Goal: Task Accomplishment & Management: Complete application form

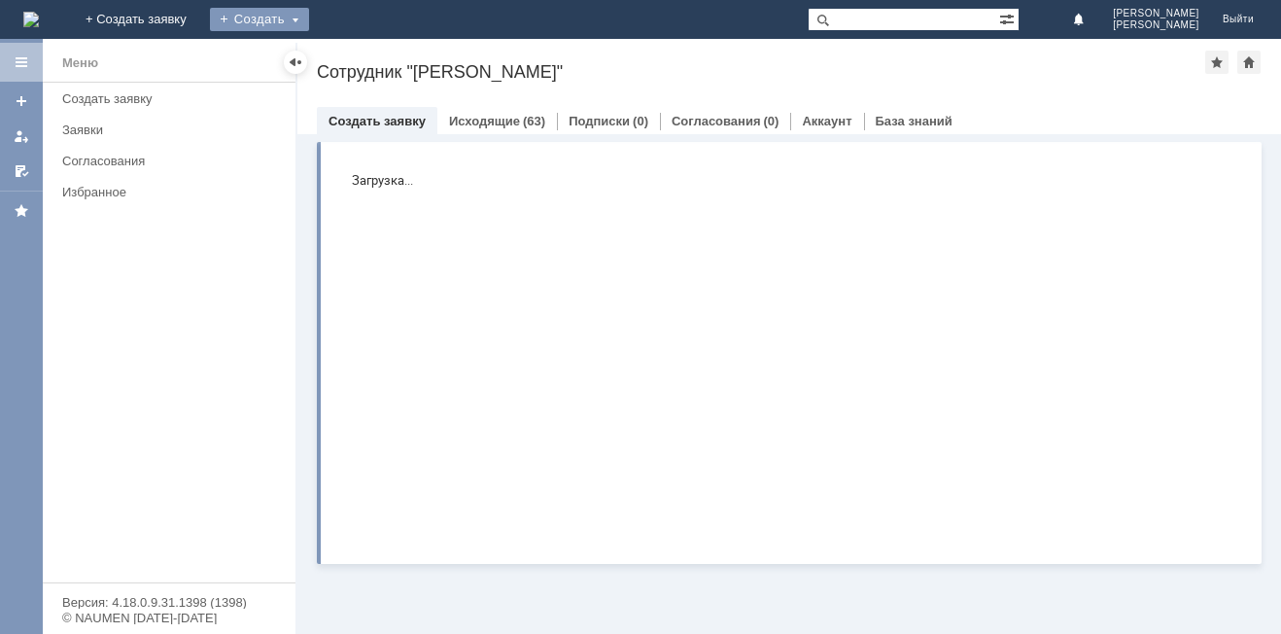
click at [309, 19] on div "Создать" at bounding box center [259, 19] width 99 height 23
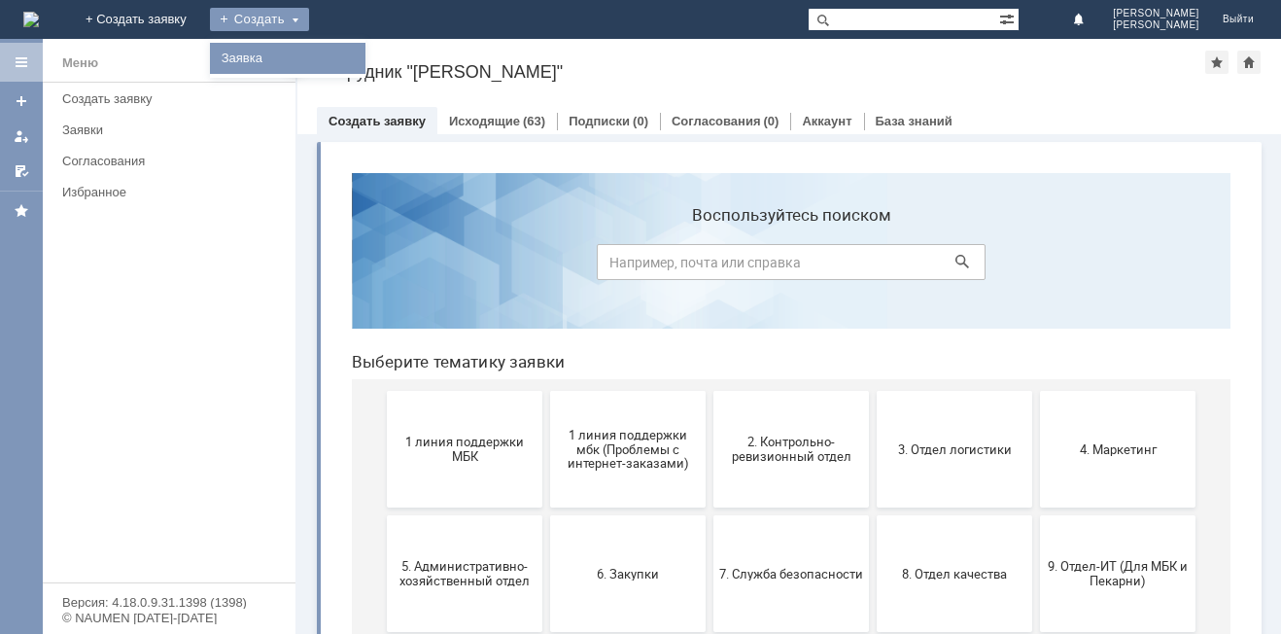
click at [362, 61] on link "Заявка" at bounding box center [288, 58] width 148 height 23
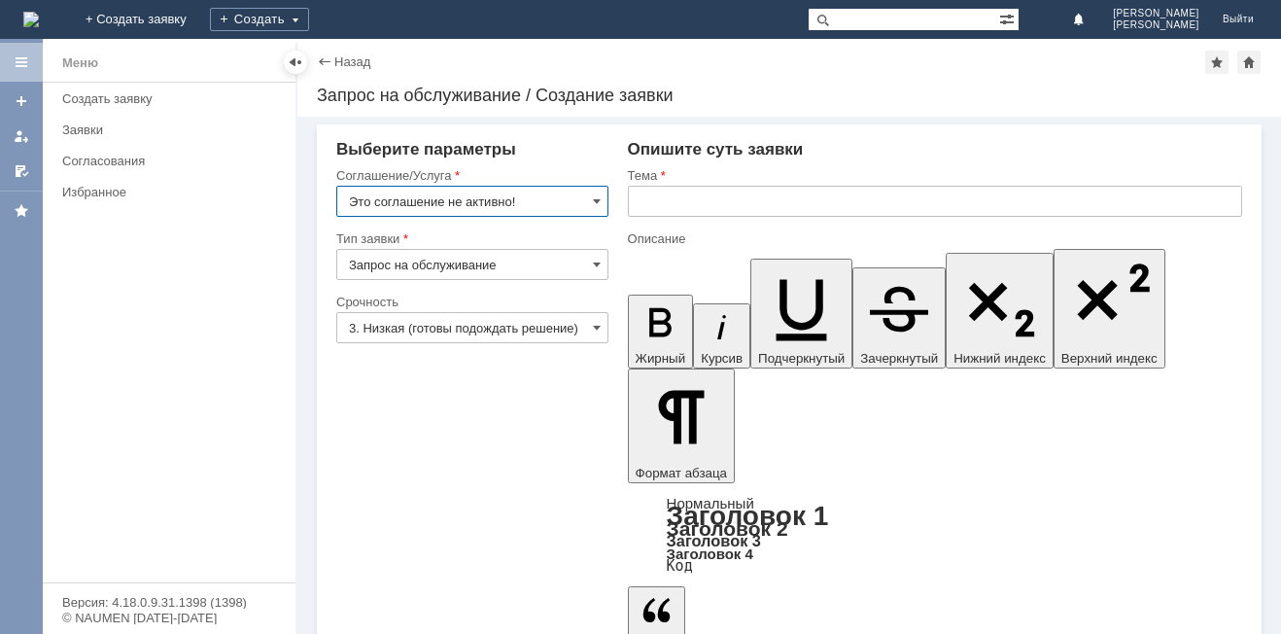
click at [477, 337] on input "3. Низкая (готовы подождать решение)" at bounding box center [472, 327] width 272 height 31
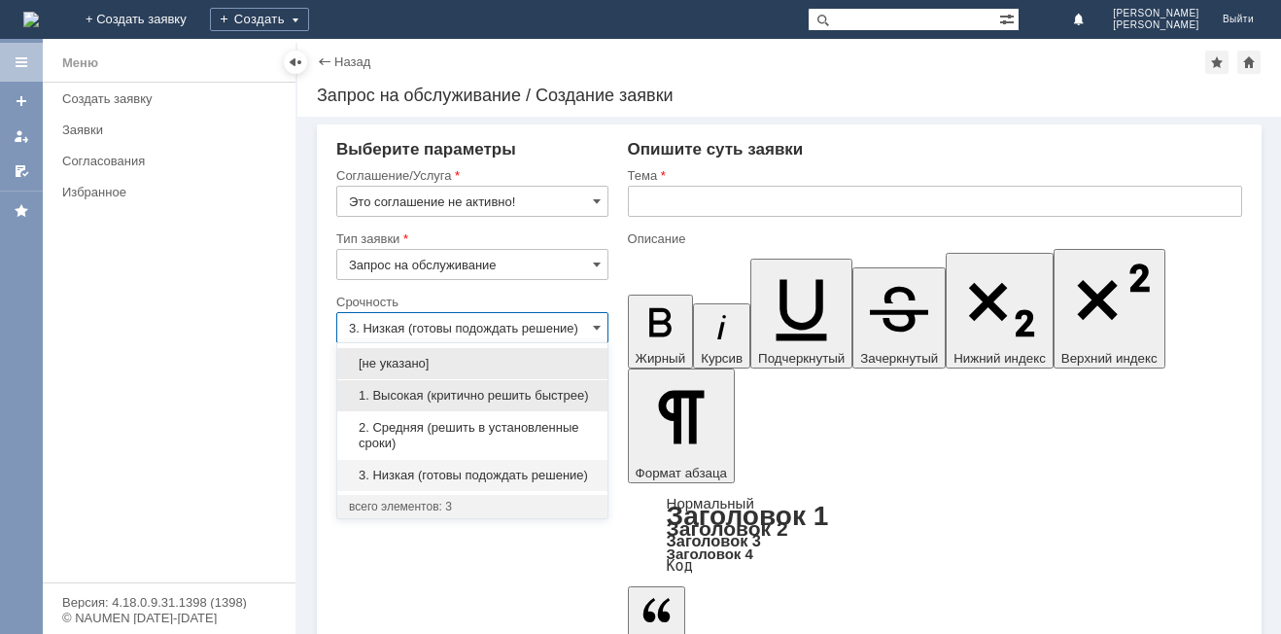
click at [437, 399] on span "1. Высокая (критично решить быстрее)" at bounding box center [472, 396] width 247 height 16
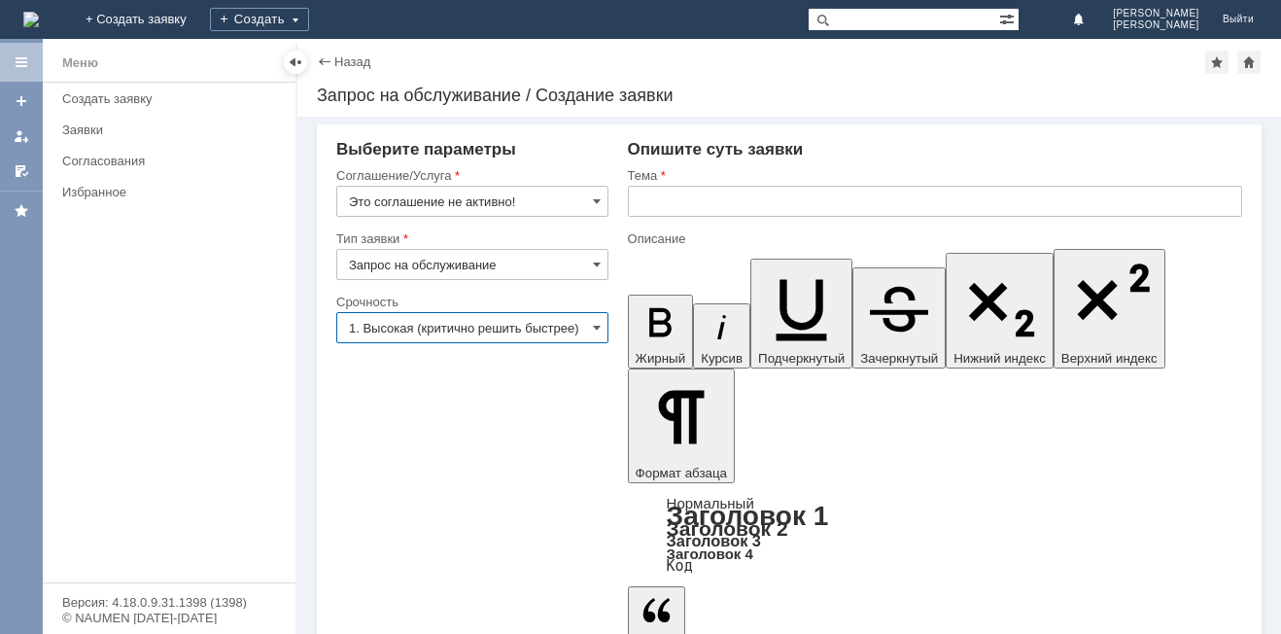
type input "1. Высокая (критично решить быстрее)"
click at [718, 183] on div "Тема" at bounding box center [935, 176] width 614 height 18
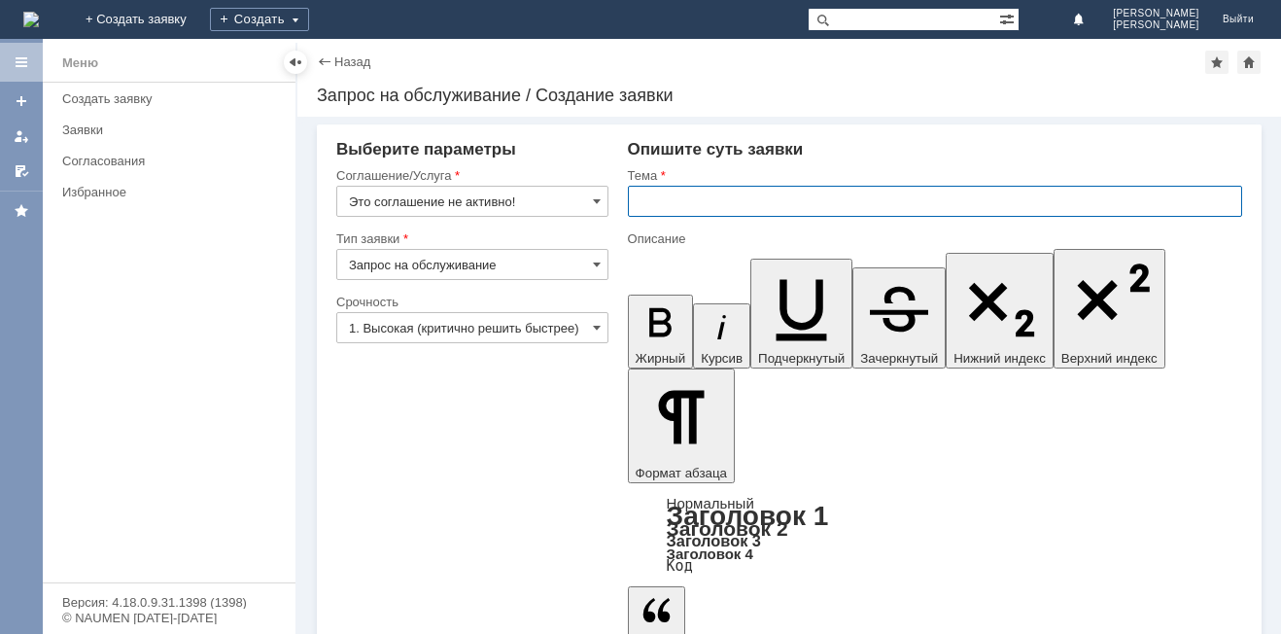
click at [723, 206] on input "text" at bounding box center [935, 201] width 614 height 31
type input "Доступы для нового сотрудника маркетолога [PERSON_NAME]И."
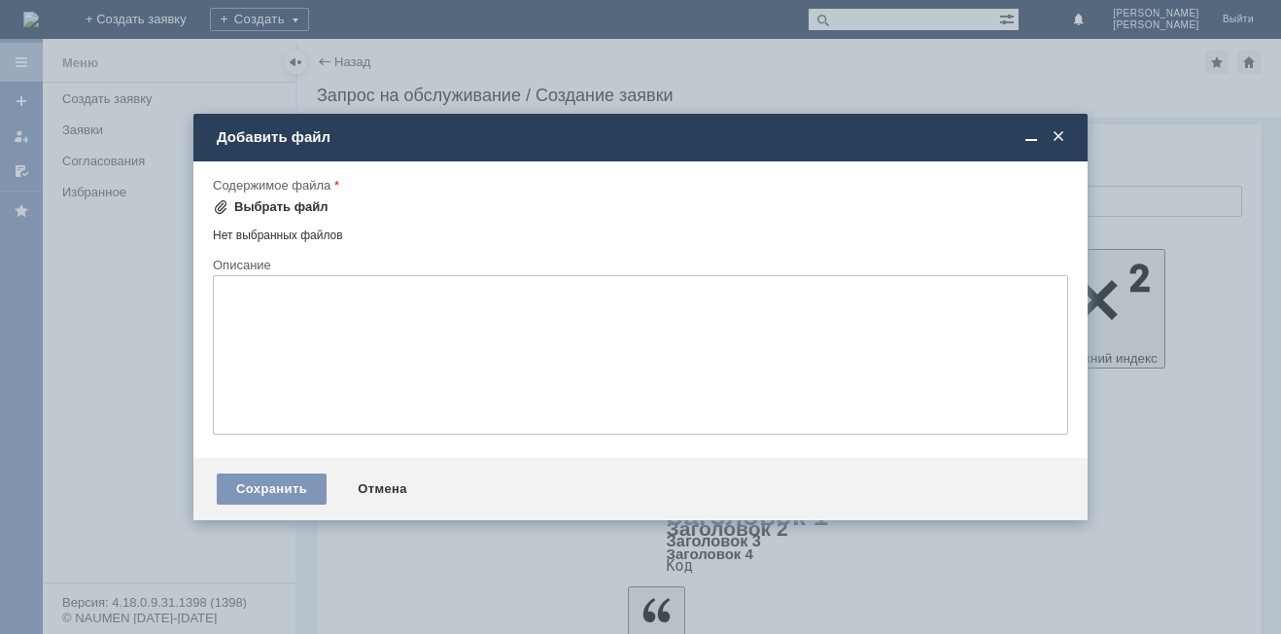
click at [298, 209] on div "Выбрать файл" at bounding box center [281, 207] width 94 height 16
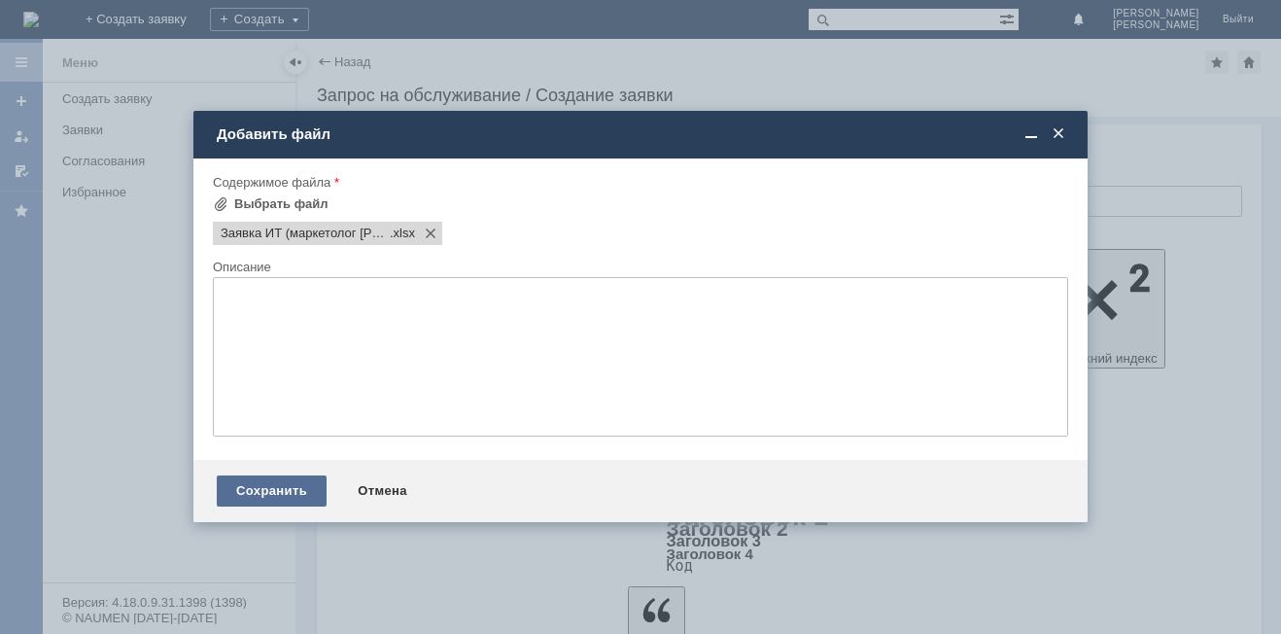
click at [271, 492] on div "Сохранить" at bounding box center [272, 490] width 110 height 31
